Goal: Navigation & Orientation: Find specific page/section

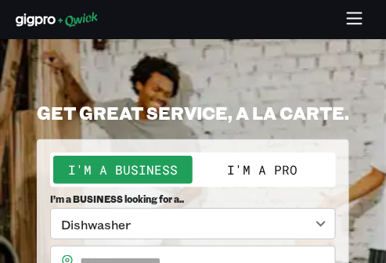
click at [364, 17] on icon "button" at bounding box center [355, 20] width 18 height 18
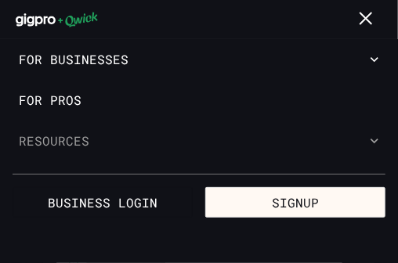
click at [92, 139] on button "Resources" at bounding box center [199, 141] width 398 height 41
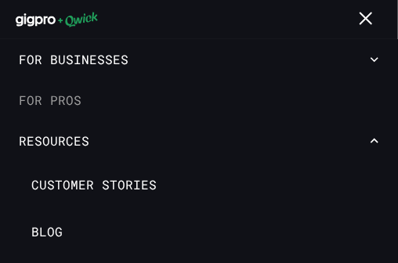
click at [47, 97] on link "For Pros" at bounding box center [199, 100] width 398 height 41
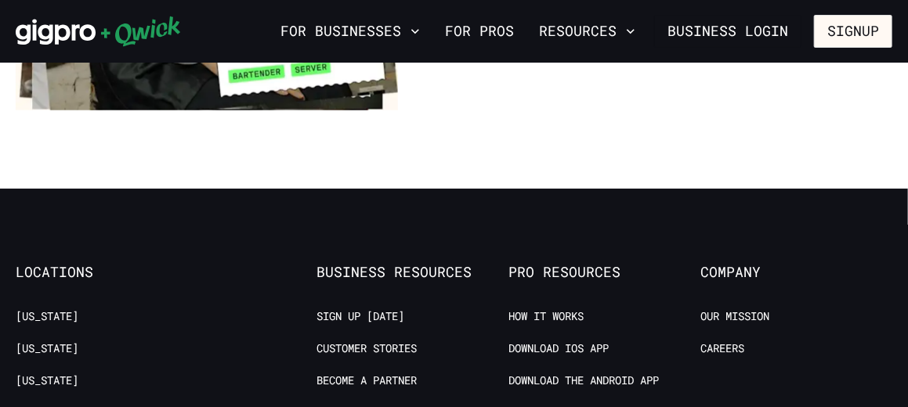
scroll to position [2742, 0]
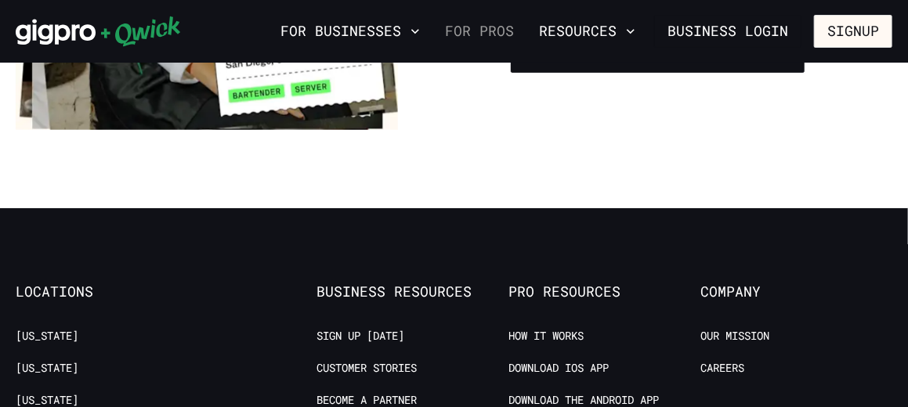
click at [385, 36] on link "For Pros" at bounding box center [479, 31] width 81 height 27
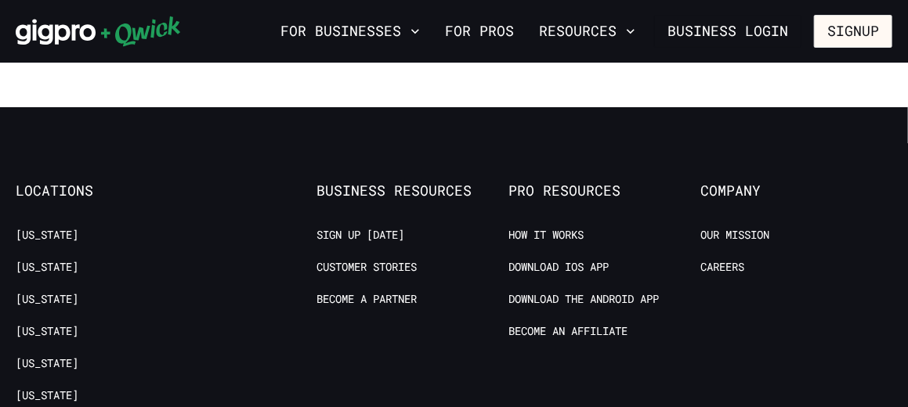
scroll to position [2820, 0]
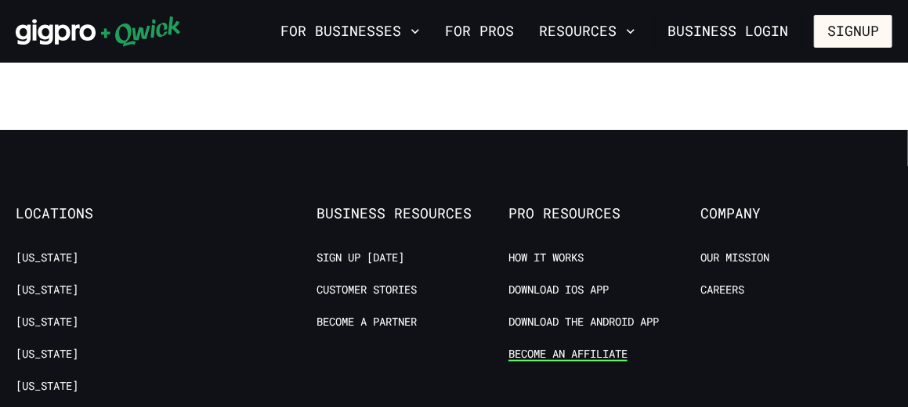
click at [385, 262] on link "Become an Affiliate" at bounding box center [567, 354] width 119 height 15
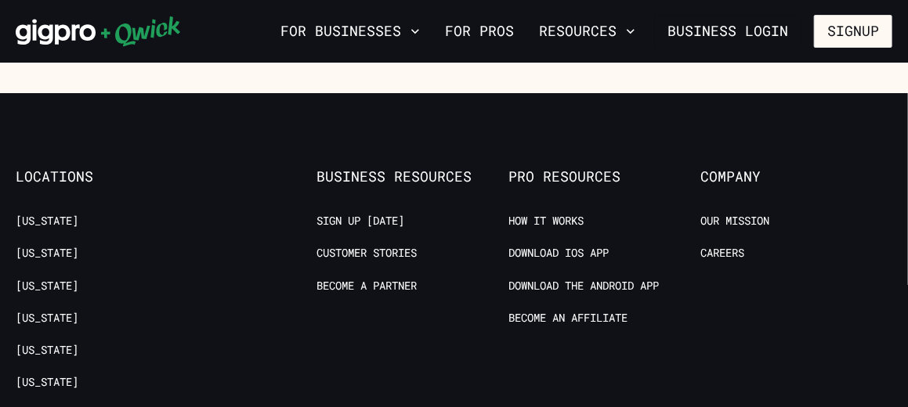
scroll to position [2507, 0]
